Goal: Task Accomplishment & Management: Use online tool/utility

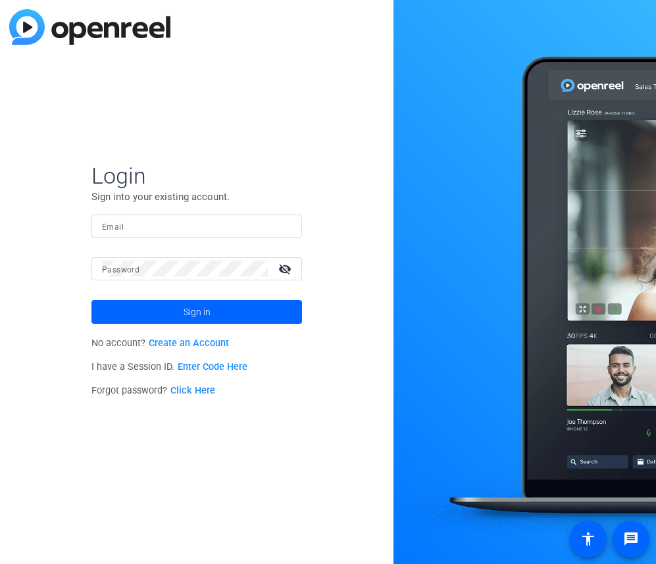
click at [153, 215] on div at bounding box center [197, 226] width 190 height 23
type input "[EMAIL_ADDRESS][DOMAIN_NAME]"
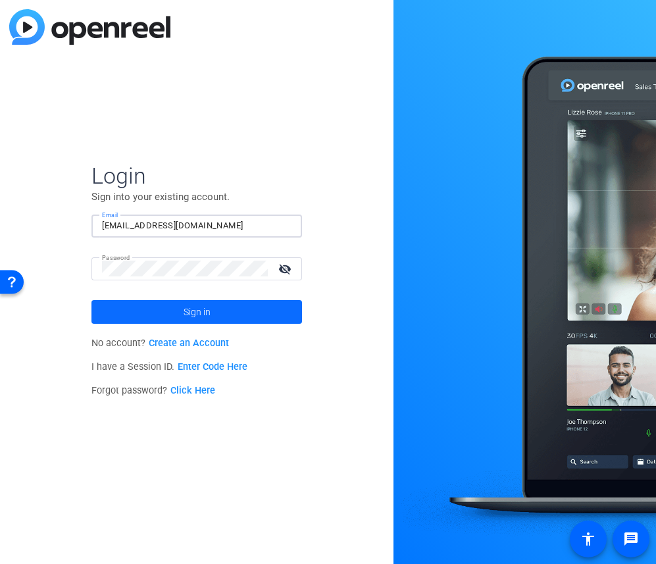
click at [197, 309] on span "Sign in" at bounding box center [197, 312] width 27 height 33
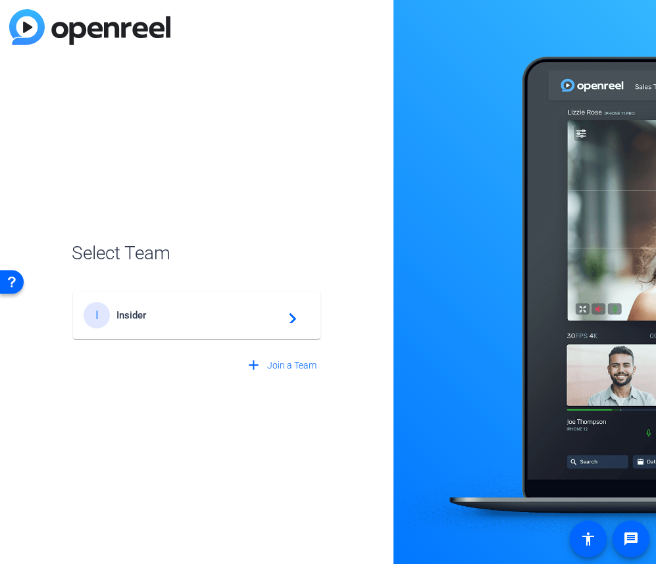
click at [197, 309] on span "Insider" at bounding box center [198, 315] width 165 height 12
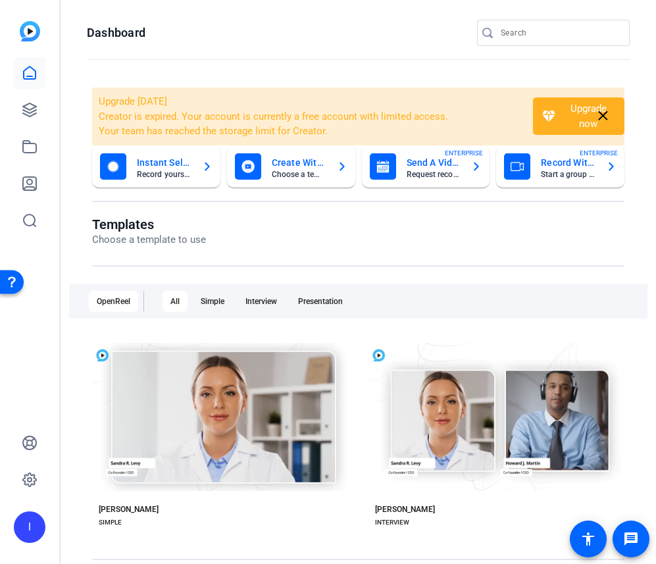
click at [46, 127] on div "I" at bounding box center [29, 282] width 59 height 564
click at [40, 117] on link at bounding box center [30, 110] width 32 height 32
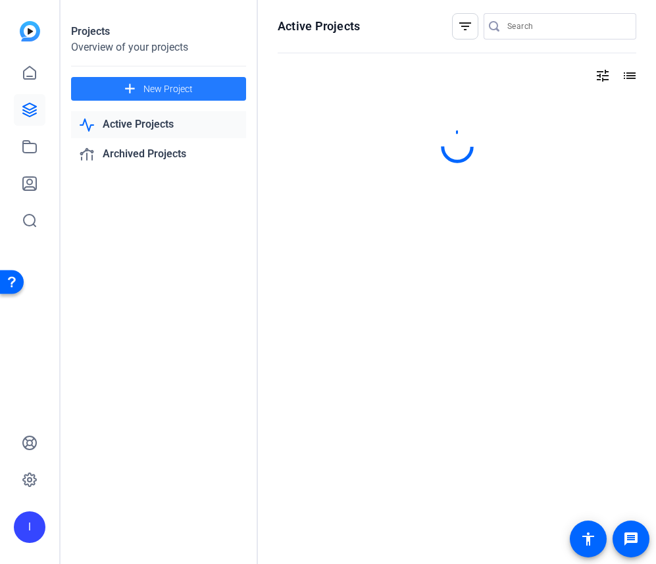
click at [137, 96] on mat-icon "add" at bounding box center [130, 89] width 16 height 16
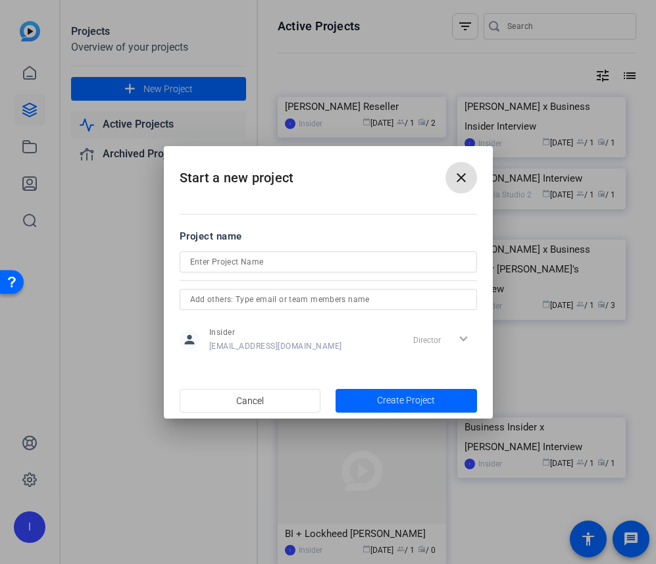
click at [320, 263] on input at bounding box center [328, 262] width 276 height 16
type input "[PERSON_NAME] x Business Insider Interview"
click at [248, 294] on input "text" at bounding box center [328, 300] width 276 height 16
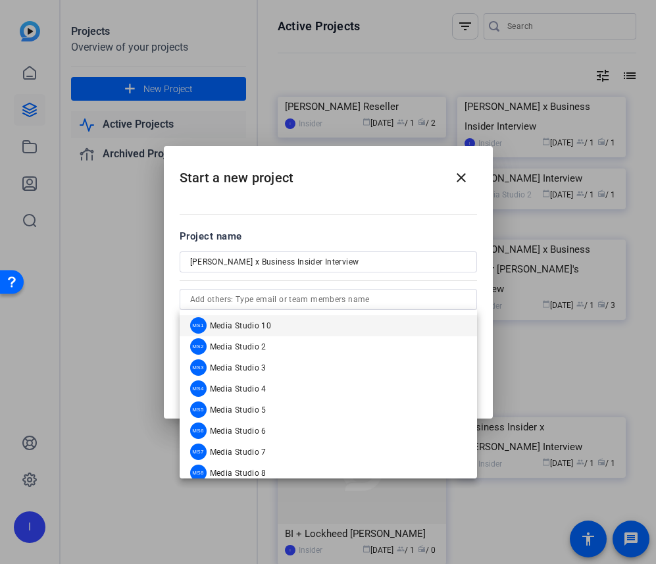
click at [294, 199] on mat-dialog-content "Project name Bill Maurer x Business Insider Interview person Insider mediastudi…" at bounding box center [328, 290] width 329 height 183
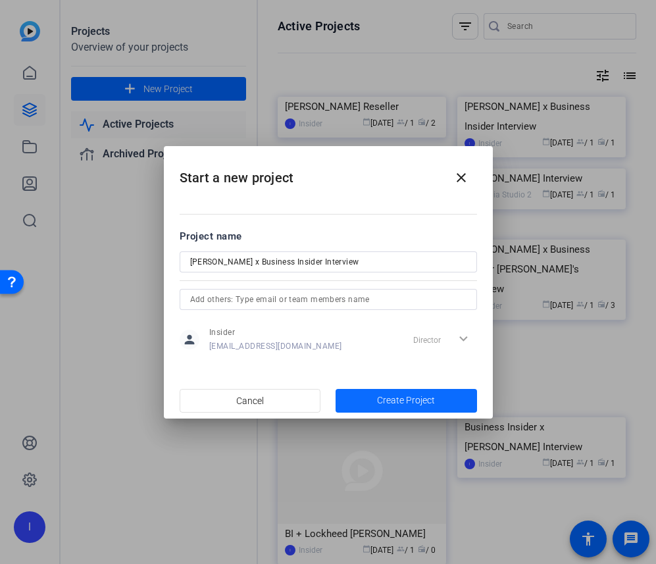
click at [407, 402] on span "Create Project" at bounding box center [406, 401] width 58 height 14
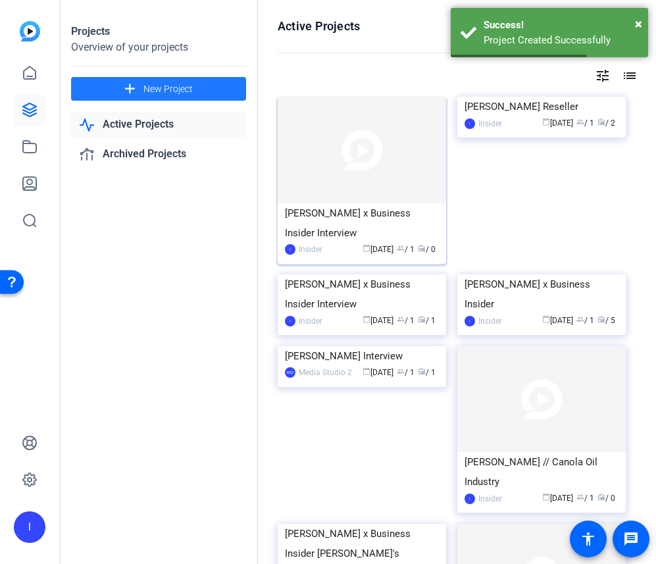
click at [360, 168] on img at bounding box center [362, 150] width 168 height 107
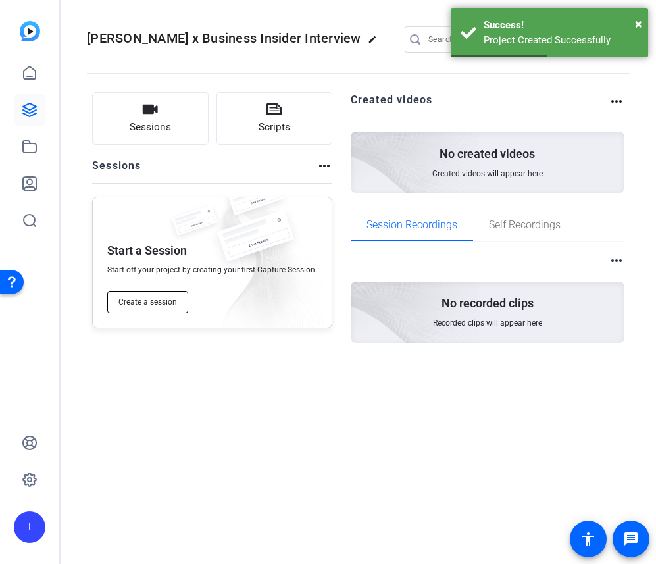
click at [150, 305] on span "Create a session" at bounding box center [147, 302] width 59 height 11
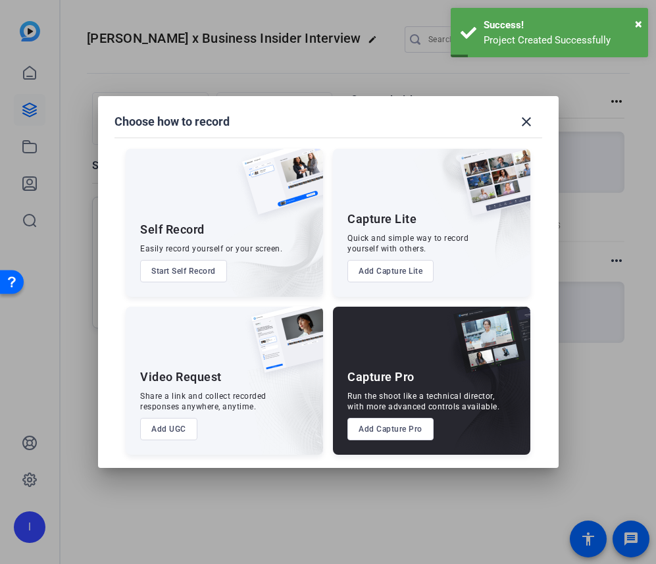
click at [390, 425] on button "Add Capture Pro" at bounding box center [391, 429] width 86 height 22
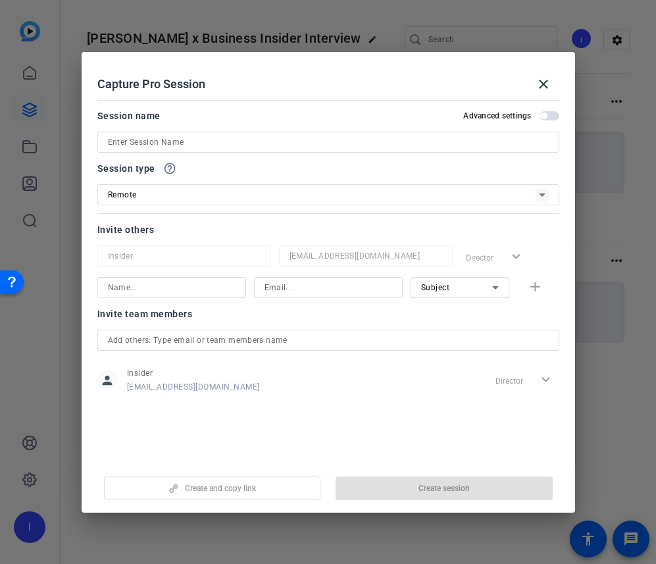
click at [188, 150] on div at bounding box center [328, 142] width 441 height 21
click at [199, 143] on input at bounding box center [328, 142] width 441 height 16
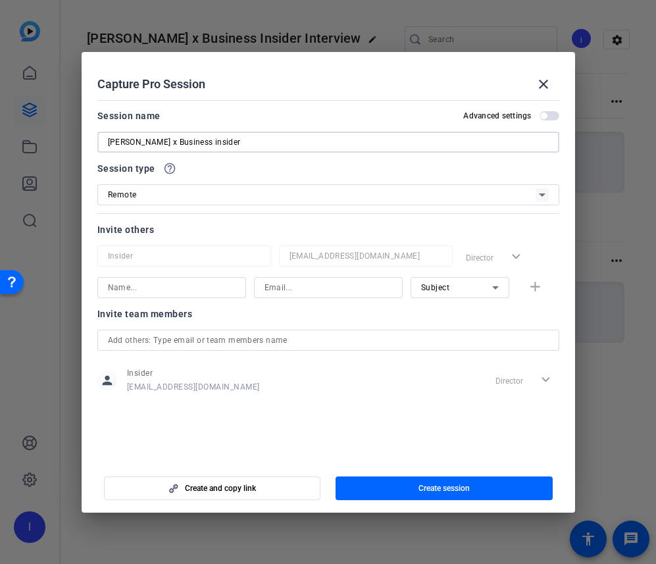
click at [127, 143] on input "Bill Maurer x Business insider" at bounding box center [328, 142] width 441 height 16
paste input
click at [193, 142] on input "Bill Maurer x Business insider" at bounding box center [328, 142] width 441 height 16
type input "[PERSON_NAME] x Business Insider"
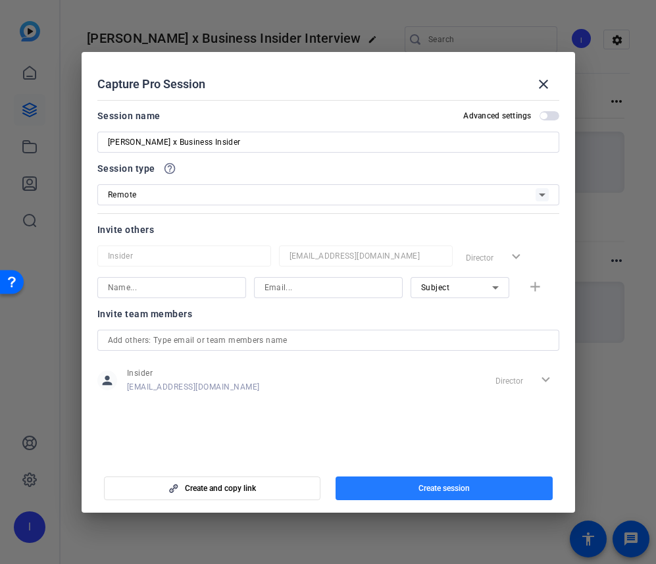
click at [472, 485] on span "button" at bounding box center [444, 489] width 217 height 32
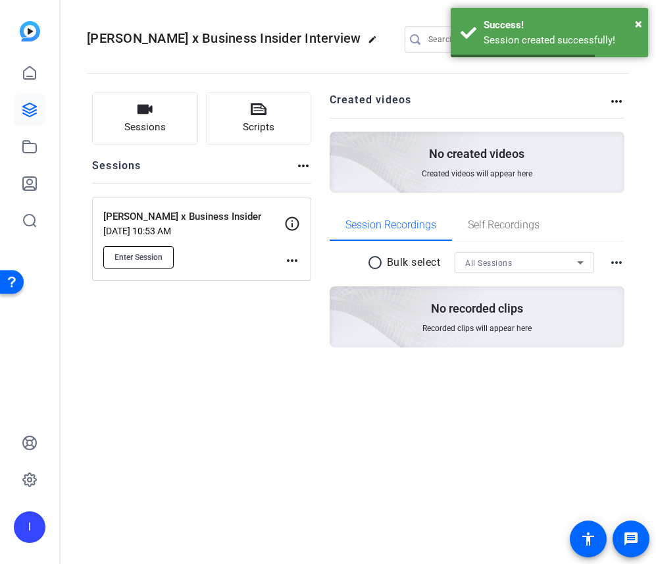
click at [149, 253] on span "Enter Session" at bounding box center [139, 257] width 48 height 11
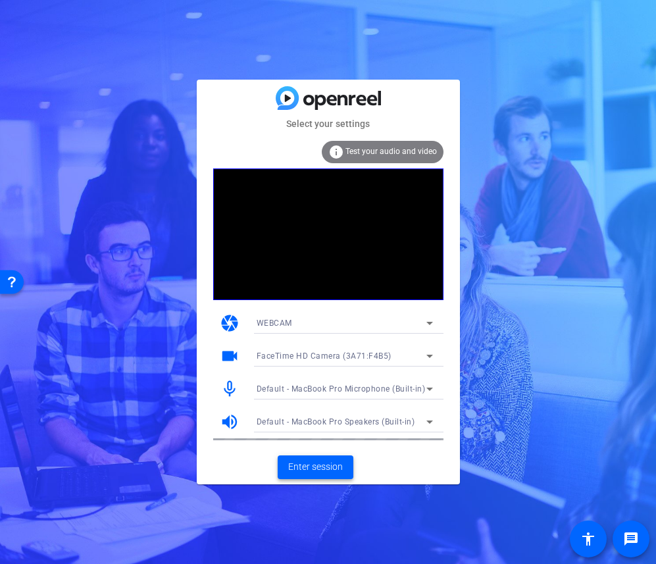
click at [309, 465] on span "Enter session" at bounding box center [315, 467] width 55 height 14
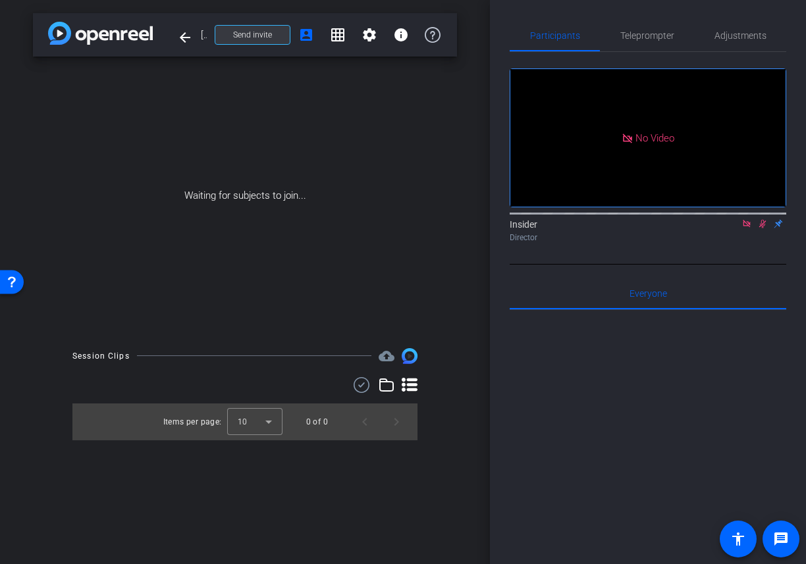
click at [248, 34] on span "Send invite" at bounding box center [252, 35] width 39 height 11
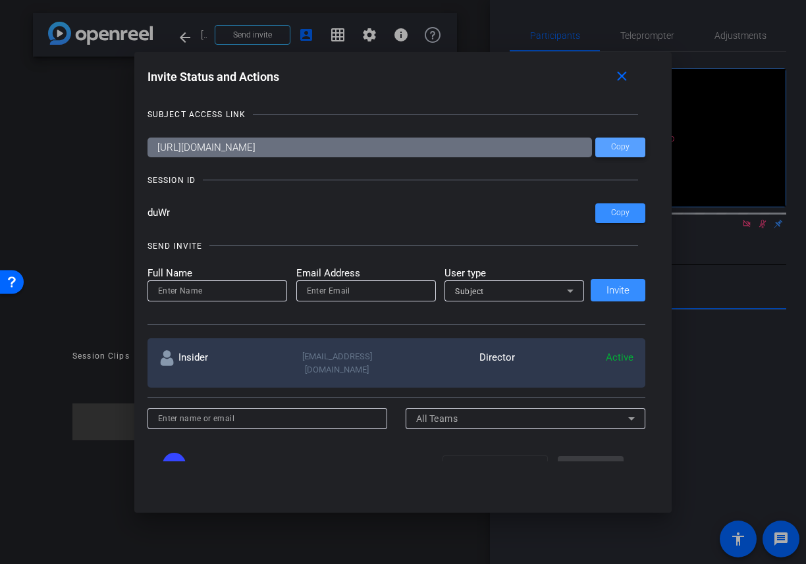
click at [631, 137] on span at bounding box center [620, 148] width 50 height 32
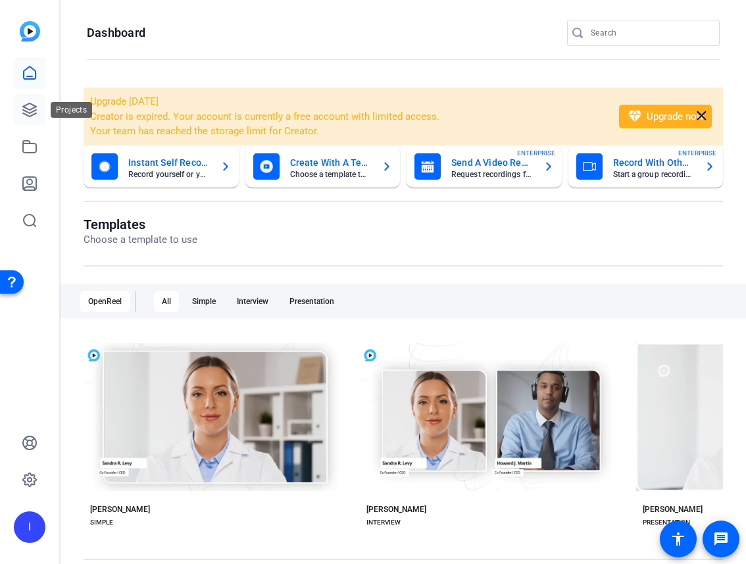
click at [20, 100] on link at bounding box center [30, 110] width 32 height 32
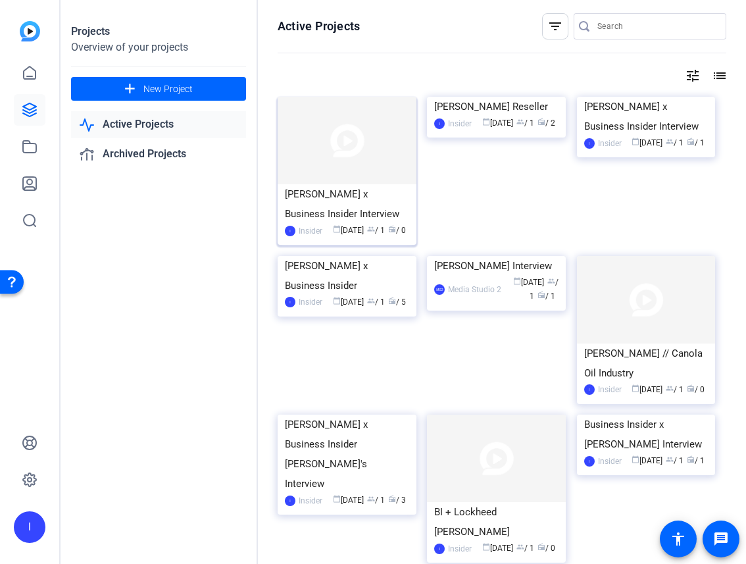
click at [357, 149] on img at bounding box center [347, 141] width 139 height 88
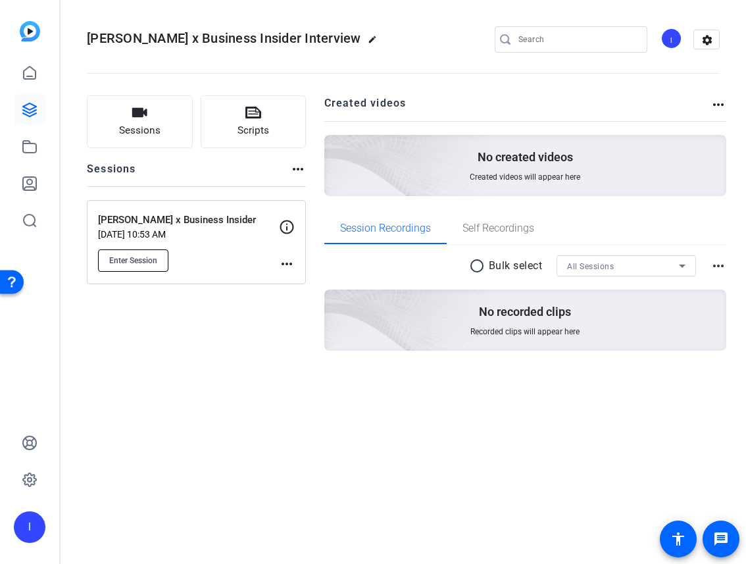
click at [138, 260] on span "Enter Session" at bounding box center [133, 260] width 48 height 11
click at [114, 273] on div "Bill Maurer x Business Insider Sep 04, 2025 @ 10:53 AM Enter Session more_horiz" at bounding box center [196, 242] width 219 height 84
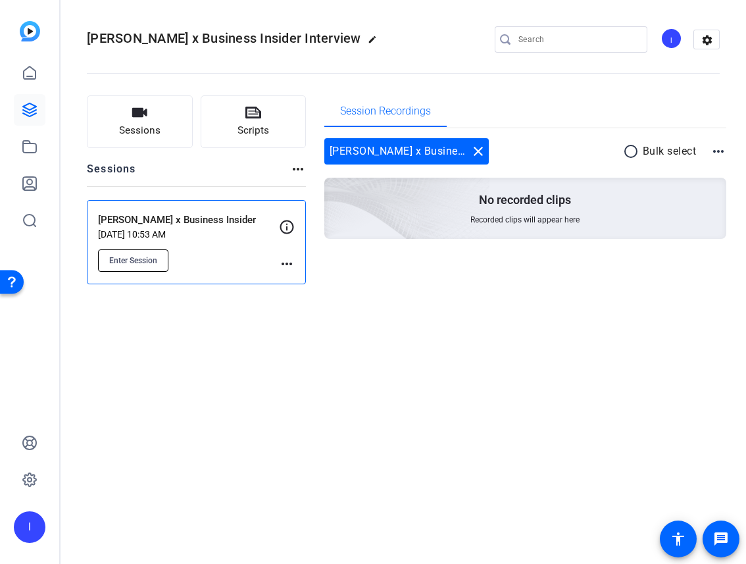
click at [137, 259] on span "Enter Session" at bounding box center [133, 260] width 48 height 11
click at [142, 260] on span "Enter Session" at bounding box center [133, 260] width 48 height 11
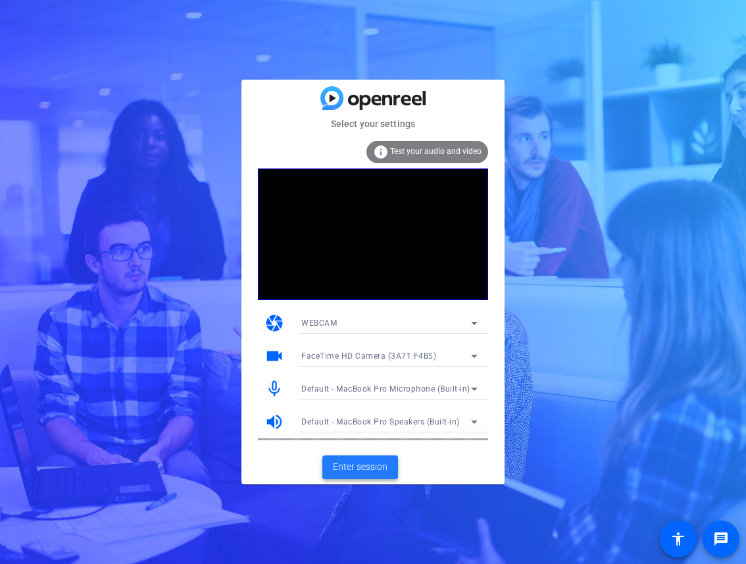
click at [371, 463] on span "Enter session" at bounding box center [360, 467] width 55 height 14
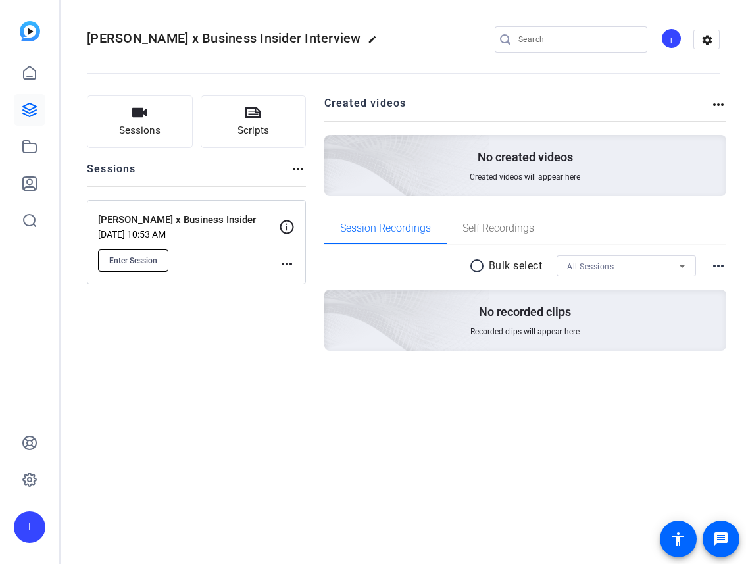
click at [140, 262] on span "Enter Session" at bounding box center [133, 260] width 48 height 11
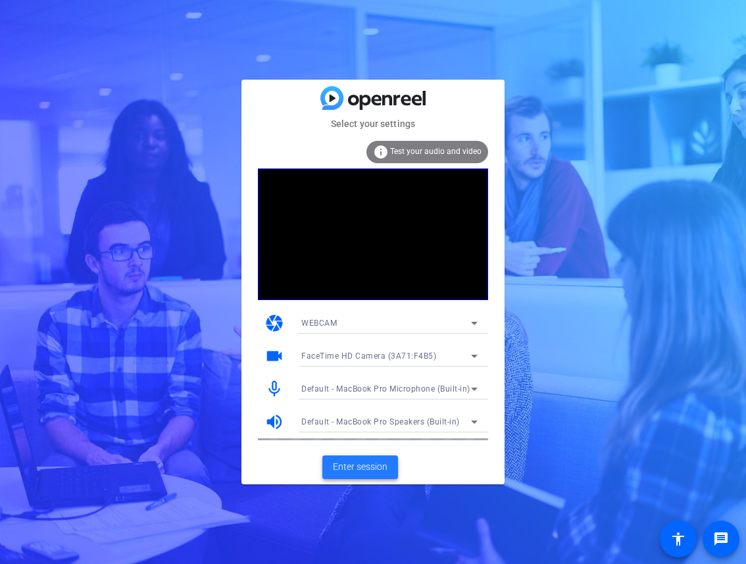
click at [382, 465] on span "Enter session" at bounding box center [360, 467] width 55 height 14
click at [349, 473] on span "Enter session" at bounding box center [360, 467] width 55 height 14
click at [346, 467] on span "Enter session" at bounding box center [360, 467] width 55 height 14
